Goal: Information Seeking & Learning: Learn about a topic

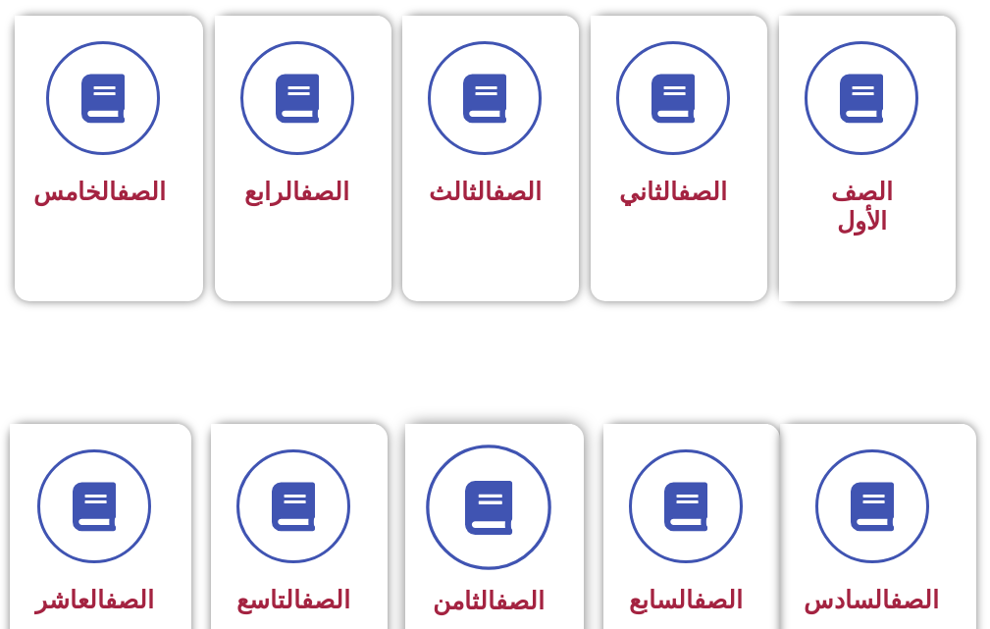
scroll to position [589, 0]
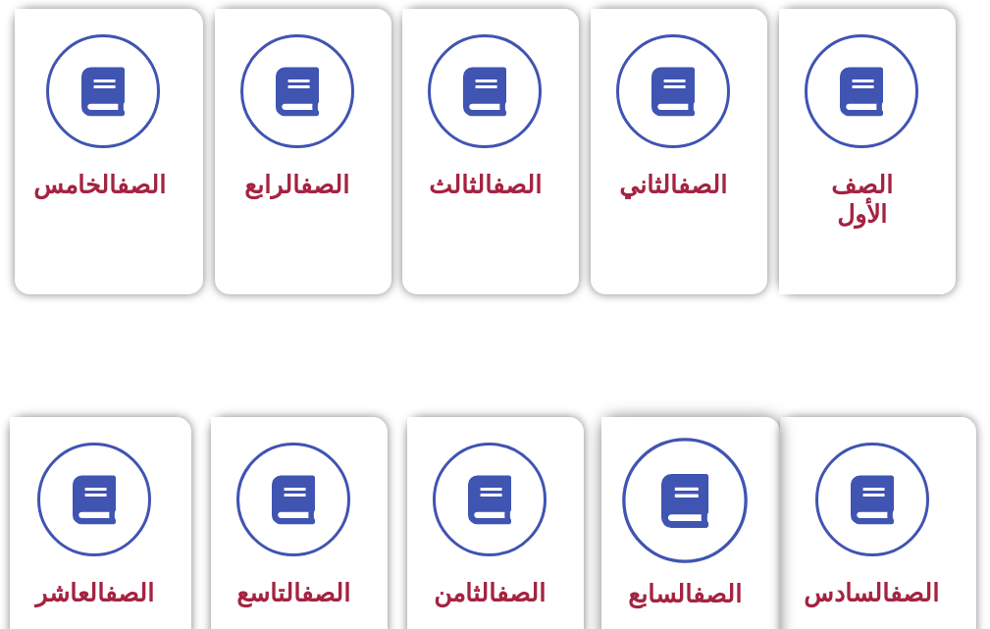
click at [672, 528] on span at bounding box center [685, 502] width 126 height 126
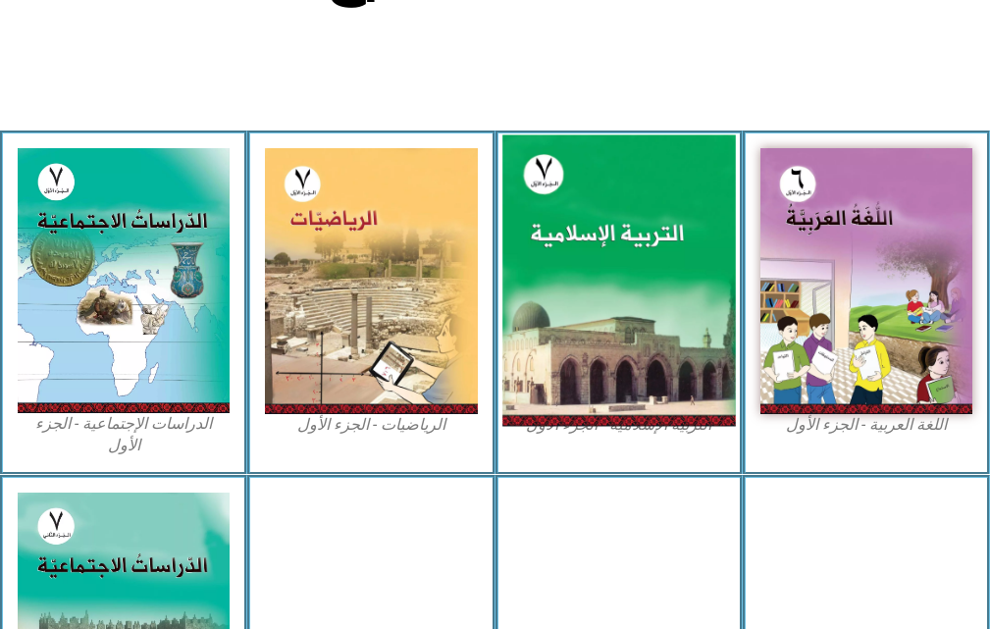
scroll to position [589, 0]
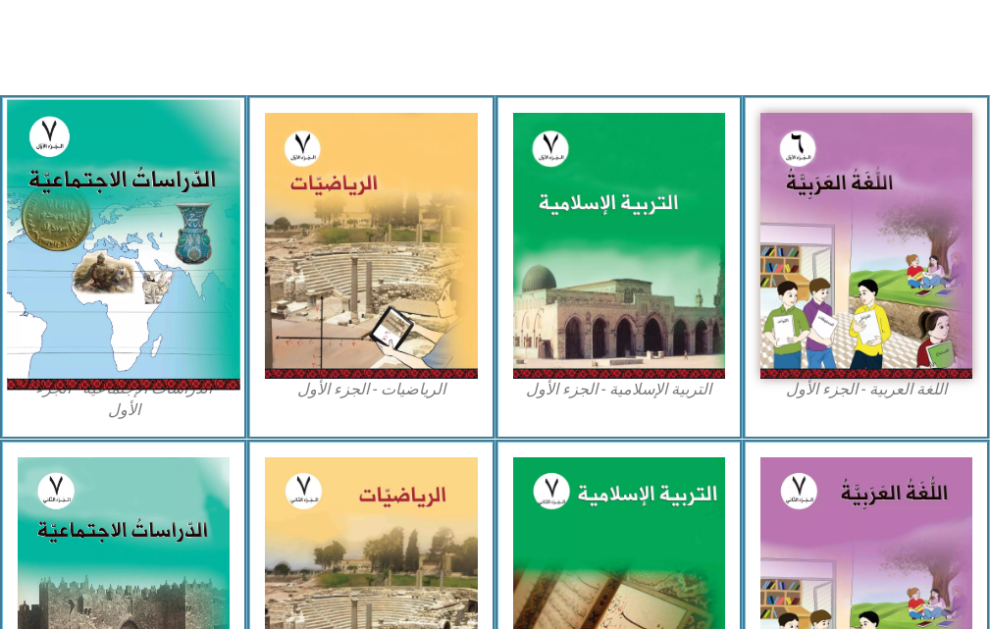
click at [93, 280] on img at bounding box center [124, 245] width 234 height 290
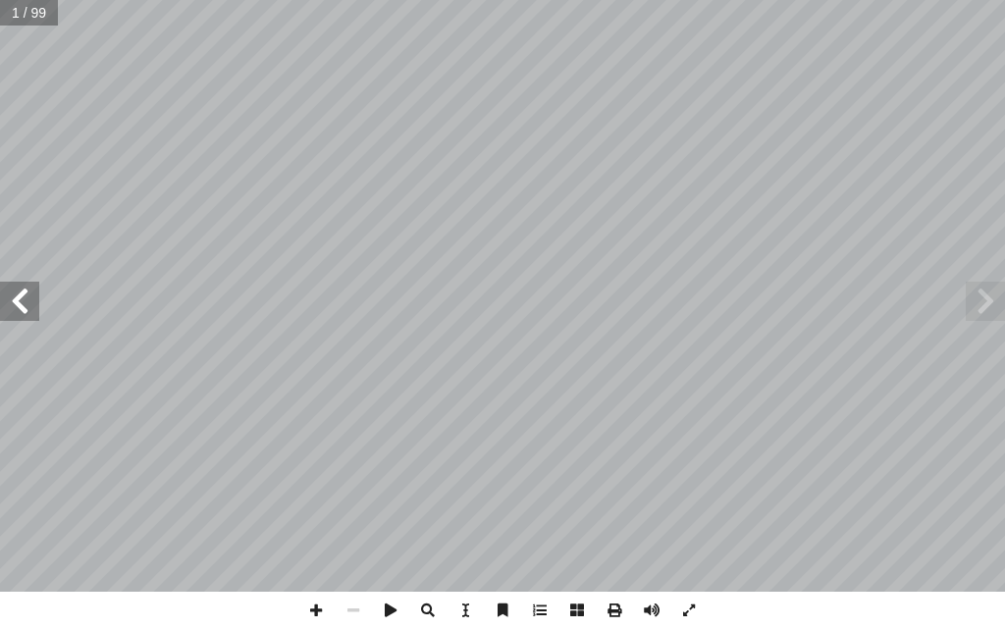
click at [28, 305] on span at bounding box center [19, 301] width 39 height 39
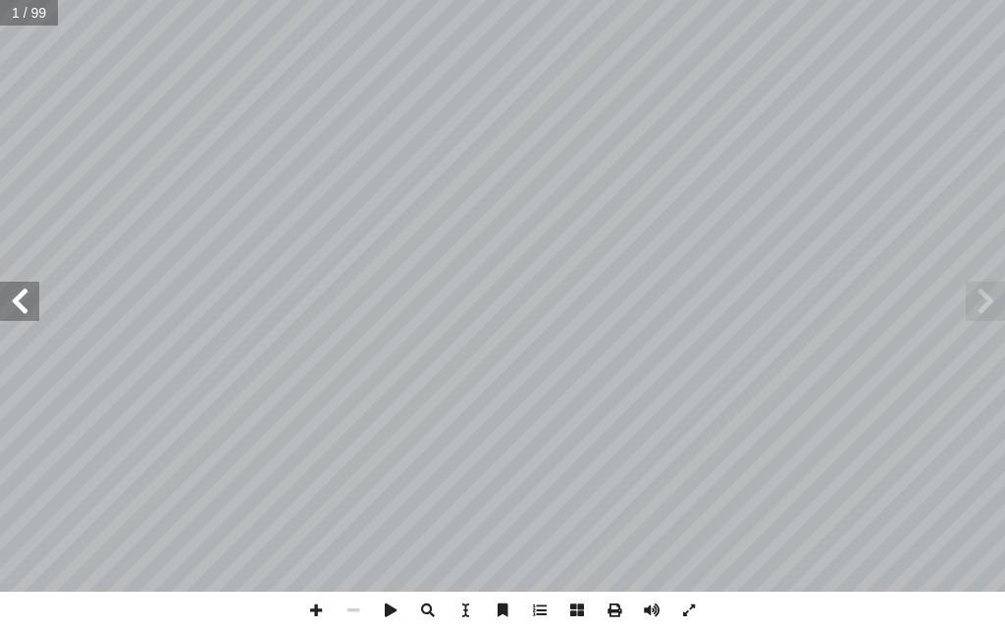
click at [28, 305] on span at bounding box center [19, 301] width 39 height 39
click at [21, 306] on span at bounding box center [19, 301] width 39 height 39
click at [315, 608] on span at bounding box center [315, 610] width 37 height 37
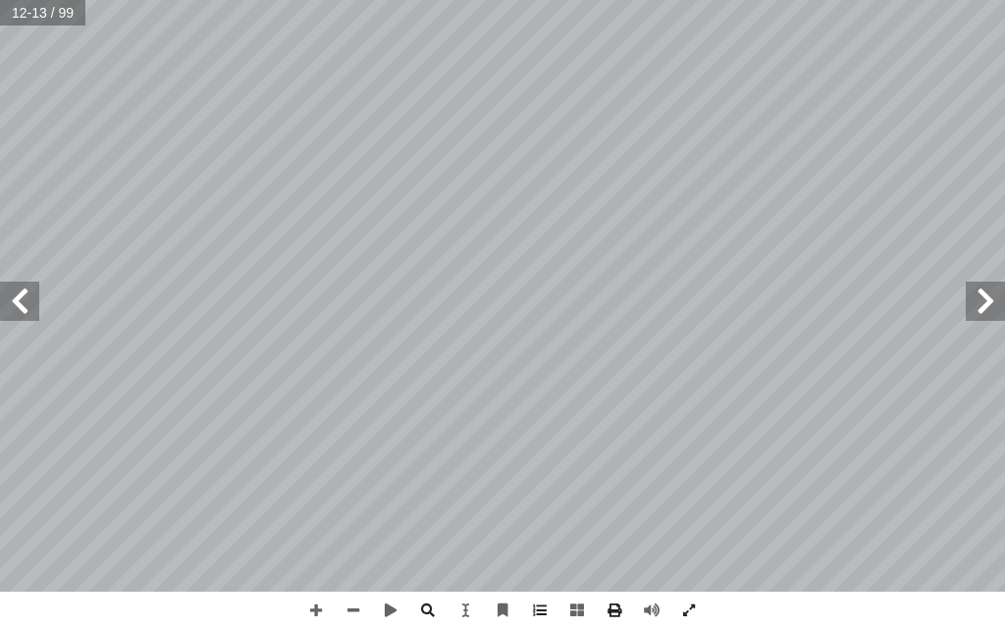
click at [34, 315] on span at bounding box center [19, 301] width 39 height 39
click at [321, 614] on span at bounding box center [315, 610] width 37 height 37
click at [27, 319] on span at bounding box center [19, 301] width 39 height 39
